Goal: Task Accomplishment & Management: Manage account settings

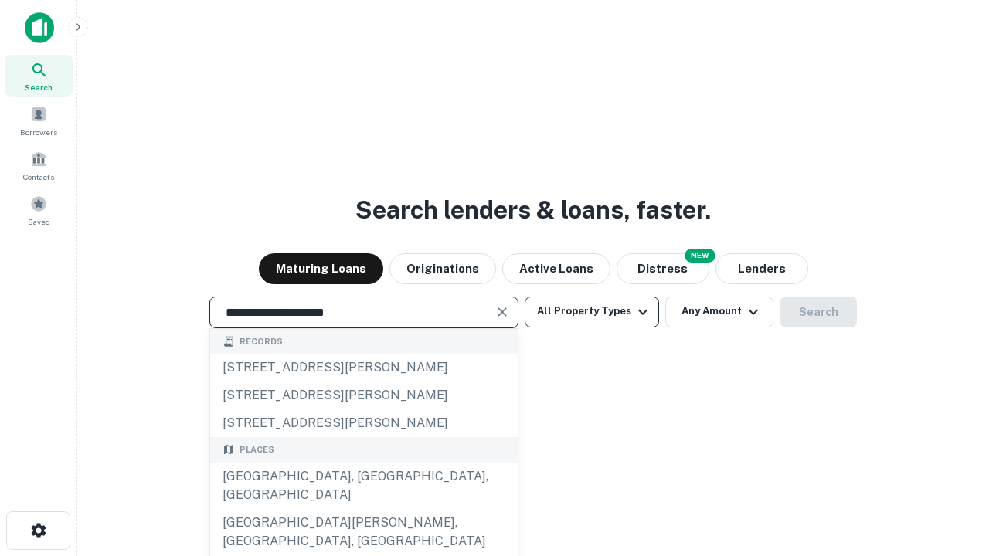
type input "**********"
click at [592, 311] on button "All Property Types" at bounding box center [591, 312] width 134 height 31
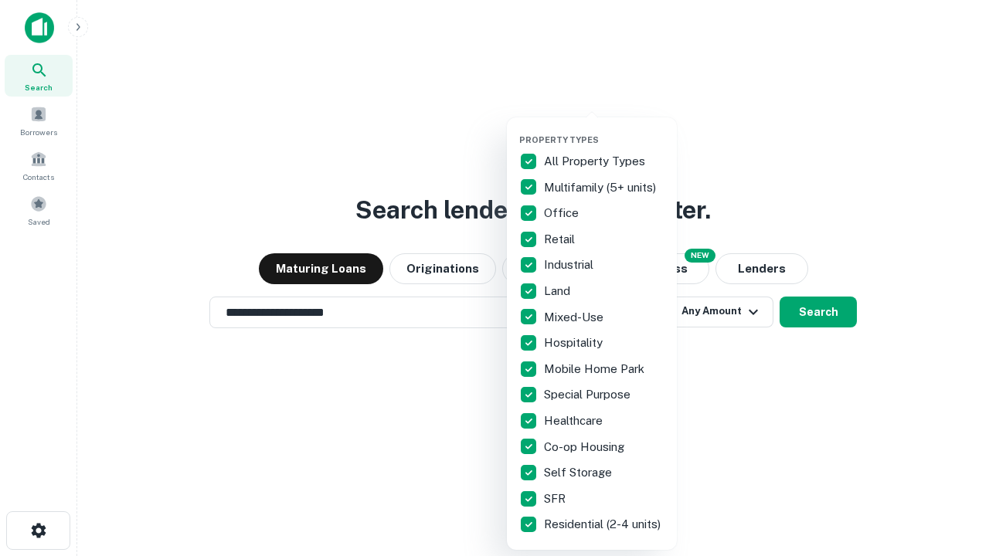
click at [604, 130] on button "button" at bounding box center [604, 130] width 170 height 1
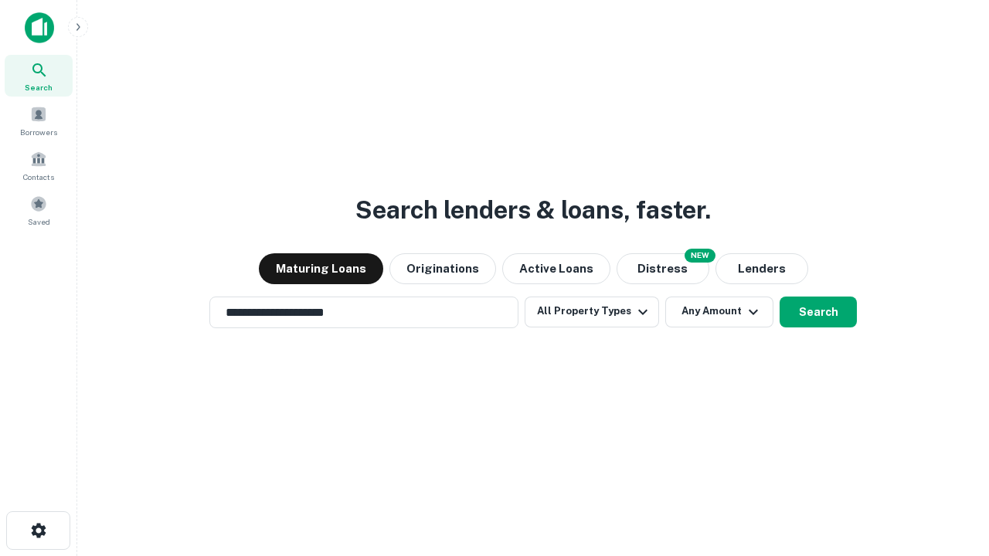
scroll to position [9, 186]
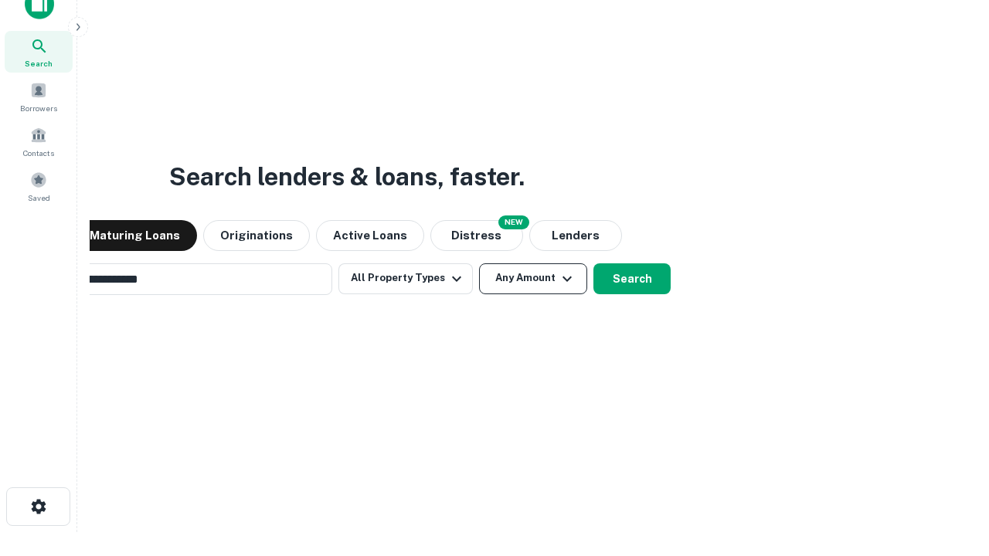
click at [479, 263] on button "Any Amount" at bounding box center [533, 278] width 108 height 31
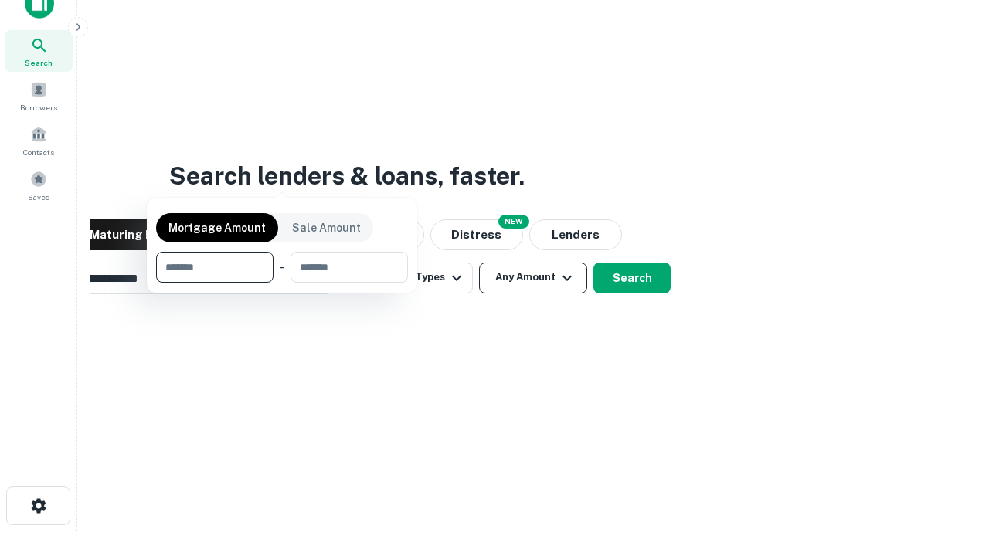
scroll to position [111, 437]
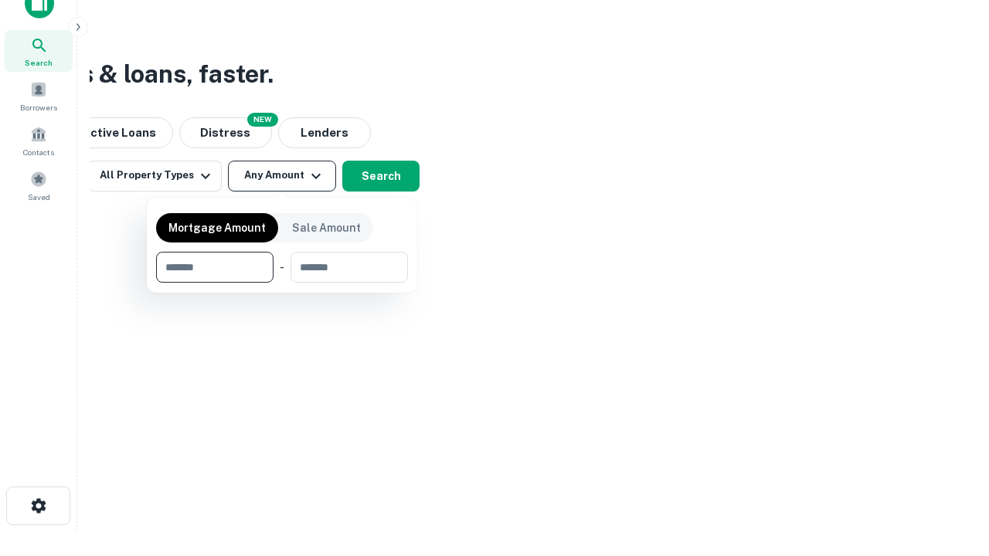
type input "*******"
click at [282, 283] on button "button" at bounding box center [282, 283] width 252 height 1
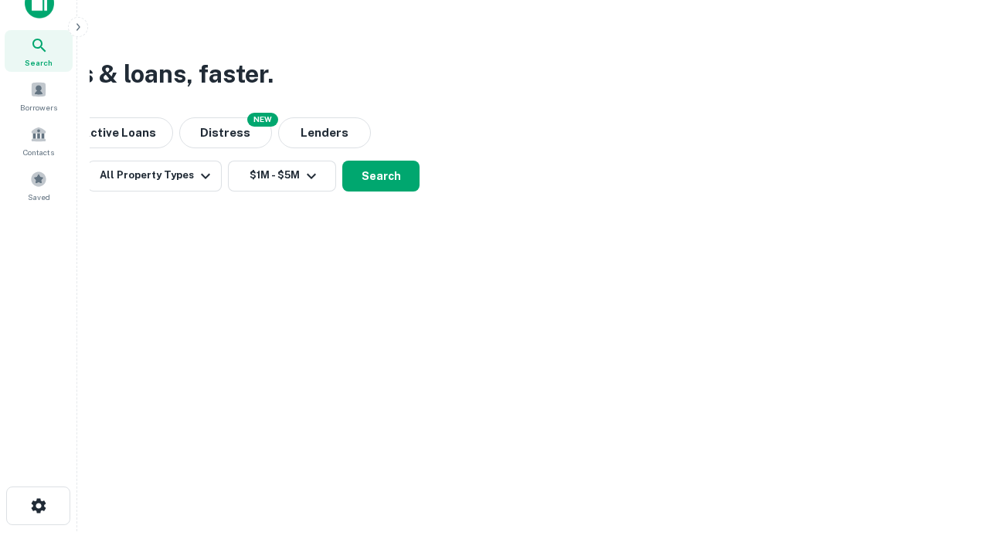
scroll to position [9, 285]
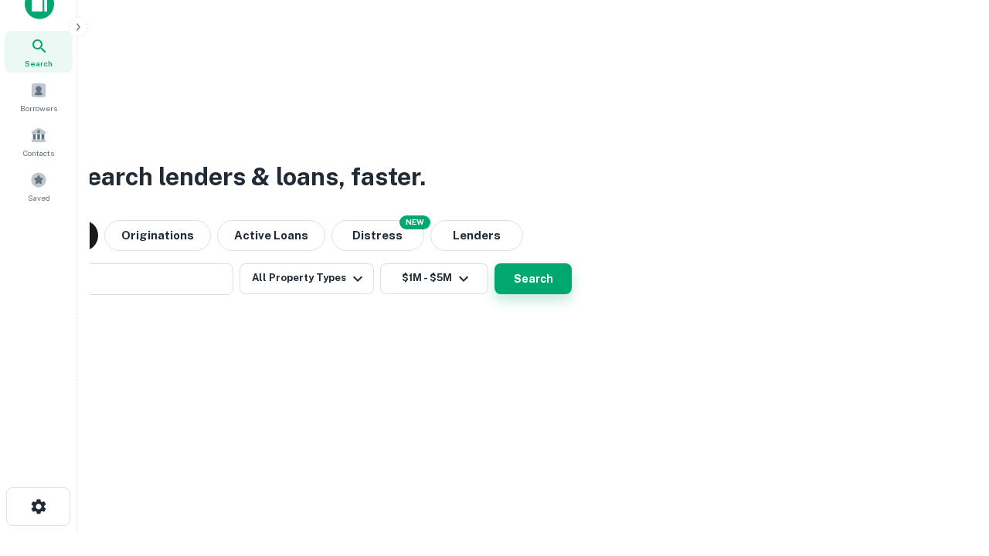
click at [494, 263] on button "Search" at bounding box center [532, 278] width 77 height 31
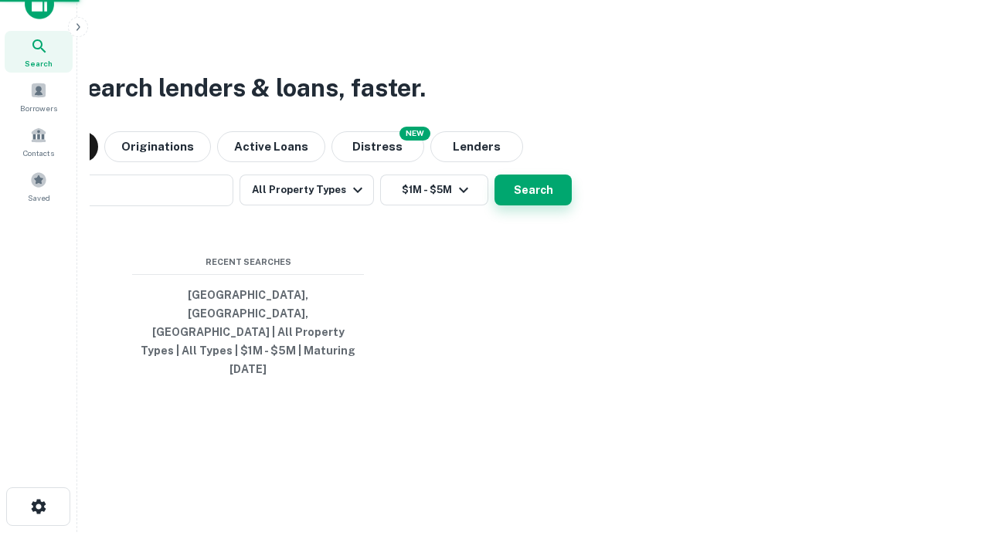
scroll to position [41, 437]
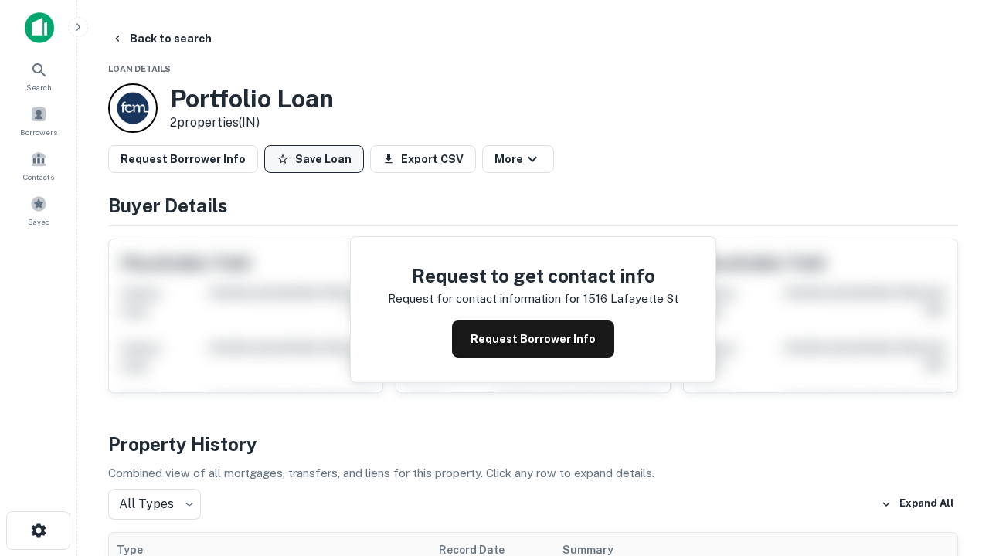
click at [314, 159] on button "Save Loan" at bounding box center [314, 159] width 100 height 28
click at [317, 159] on button "Loan Saved" at bounding box center [317, 159] width 107 height 28
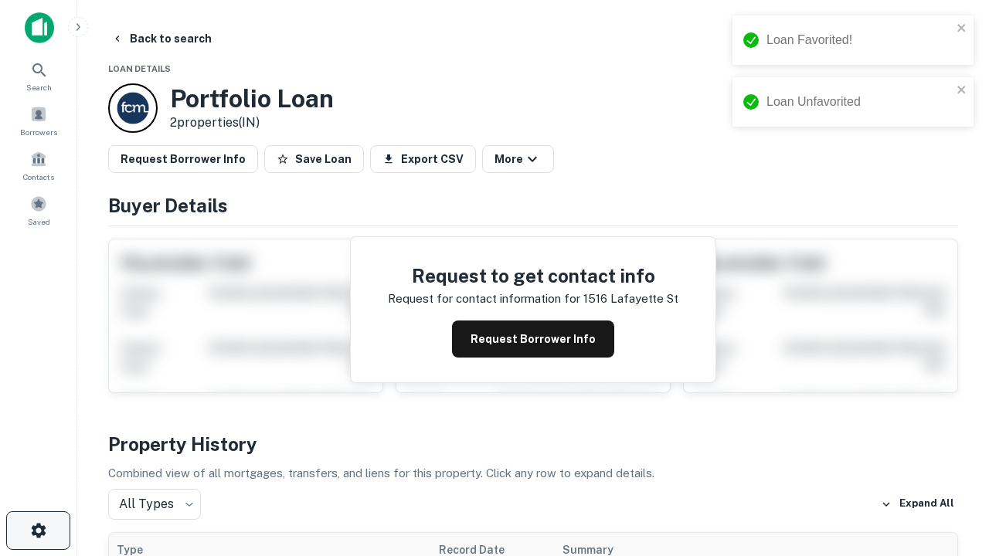
click at [38, 531] on icon "button" at bounding box center [38, 530] width 19 height 19
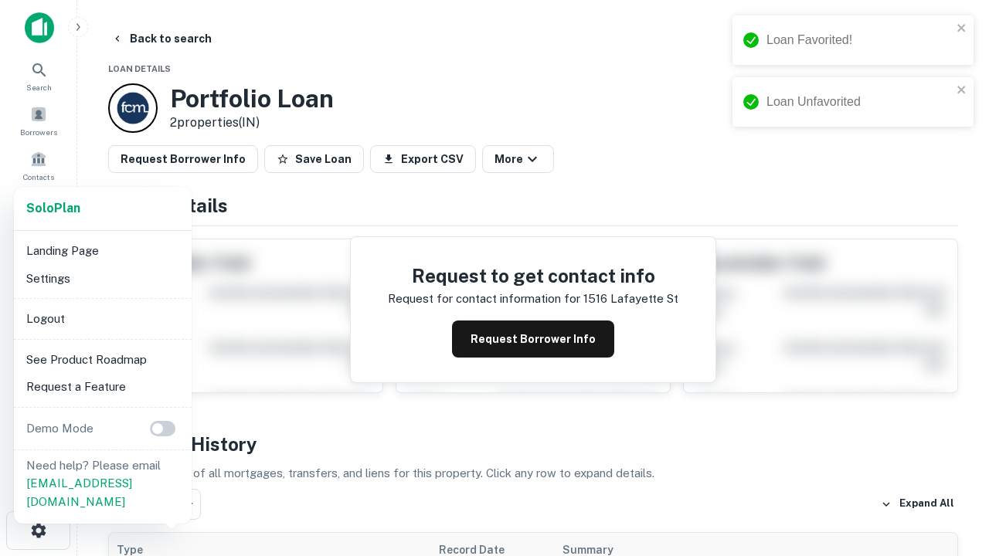
click at [102, 318] on li "Logout" at bounding box center [102, 319] width 165 height 28
